Goal: Task Accomplishment & Management: Manage account settings

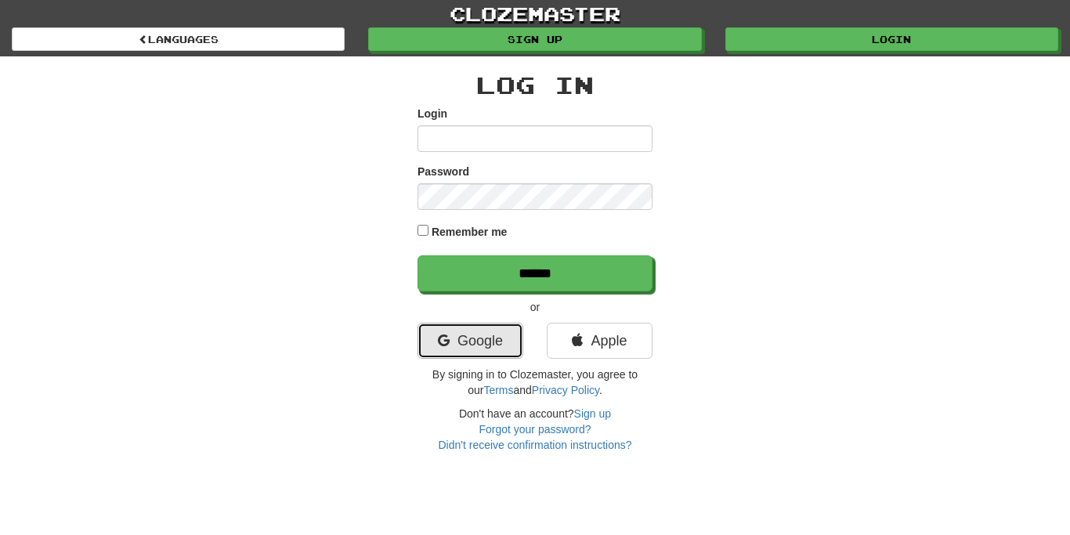
click at [450, 343] on link "Google" at bounding box center [471, 341] width 106 height 36
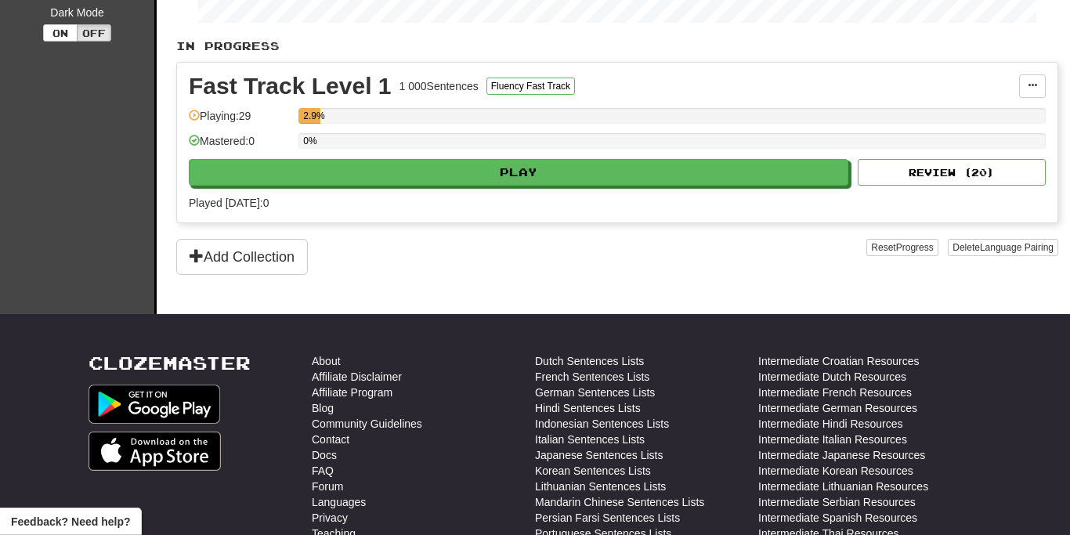
scroll to position [368, 0]
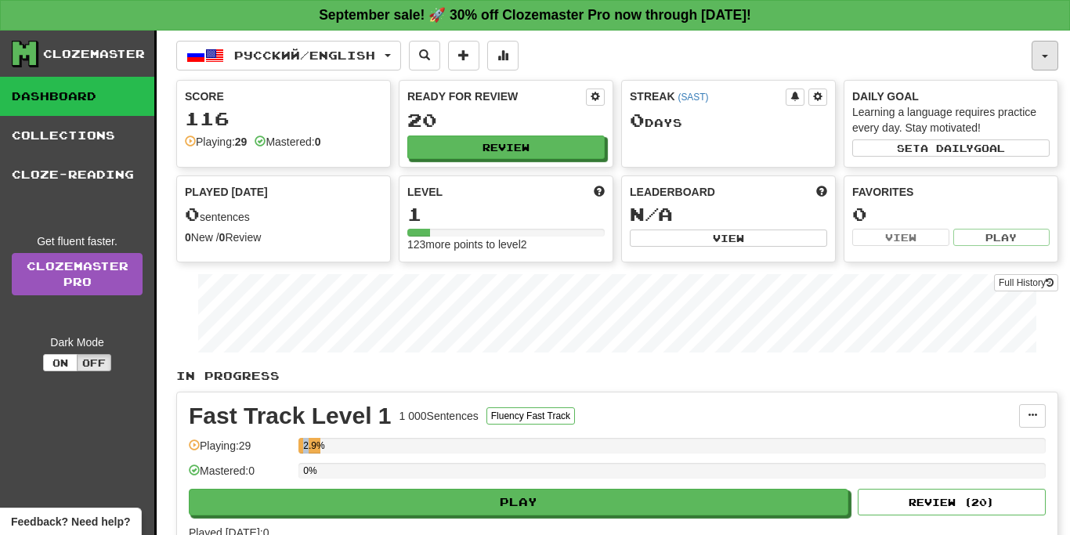
click at [1045, 56] on span "button" at bounding box center [1045, 56] width 6 height 3
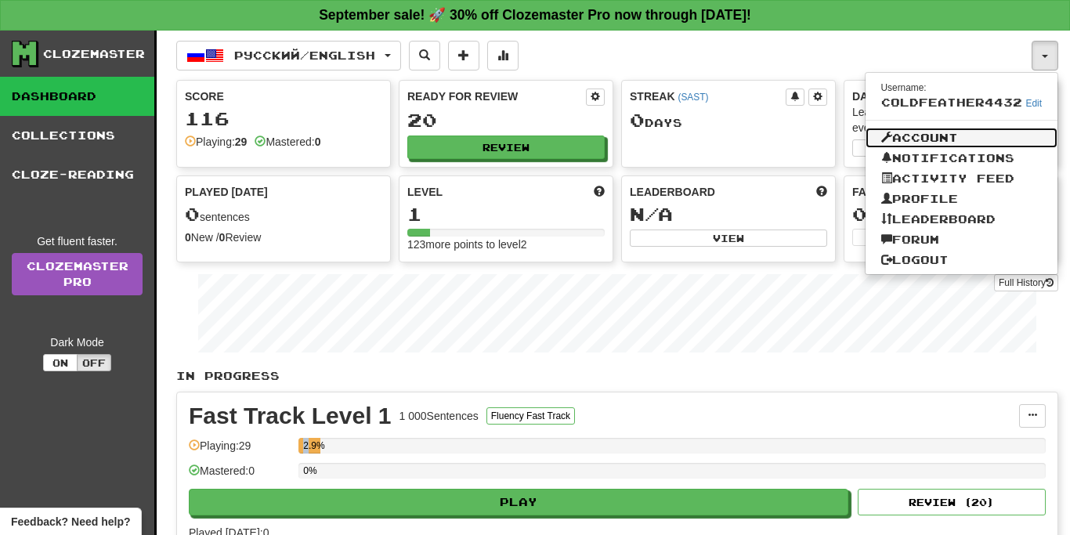
click at [936, 134] on link "Account" at bounding box center [962, 138] width 193 height 20
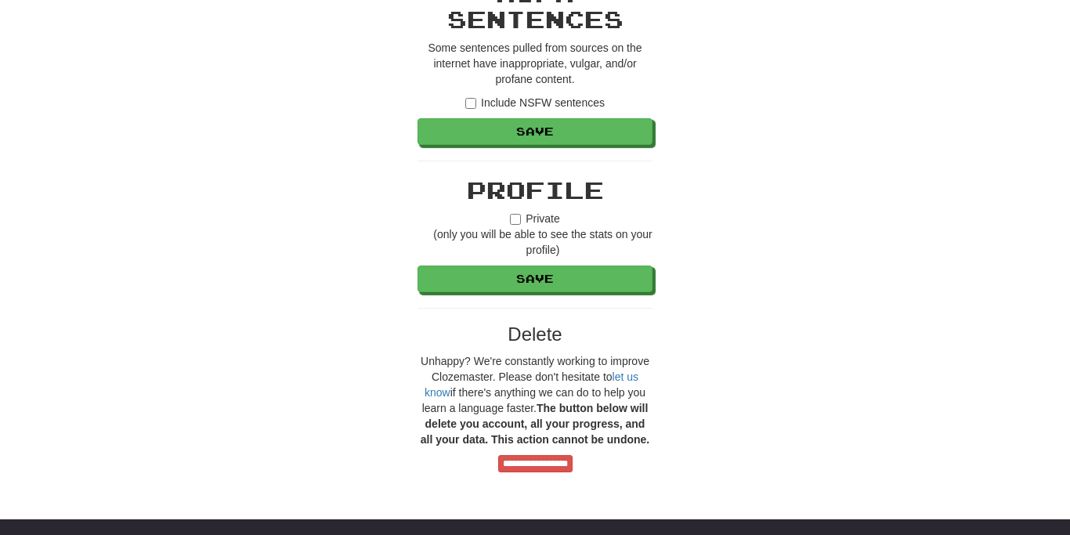
scroll to position [1059, 0]
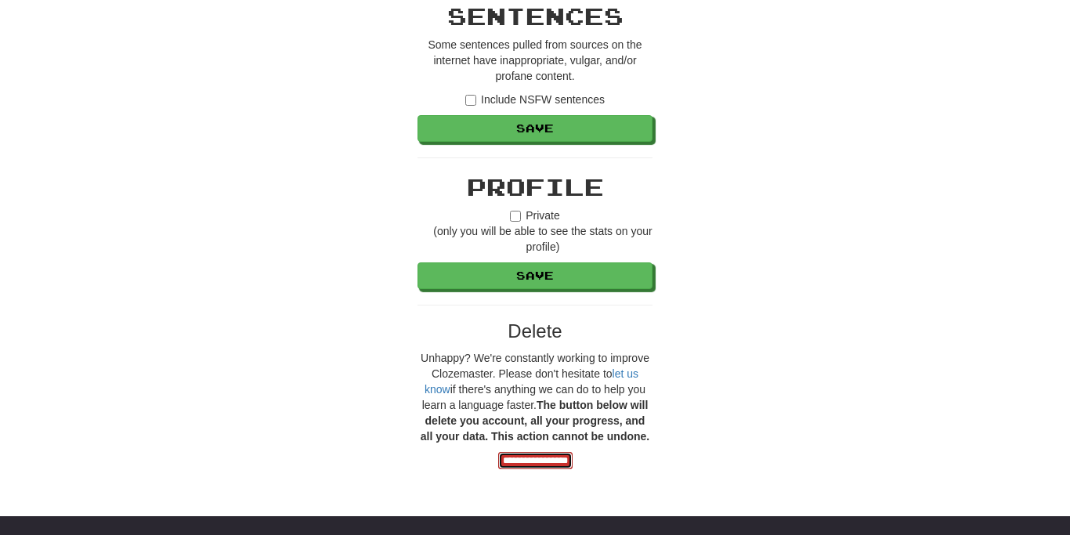
click at [518, 460] on input "**********" at bounding box center [535, 460] width 74 height 17
